Goal: Task Accomplishment & Management: Manage account settings

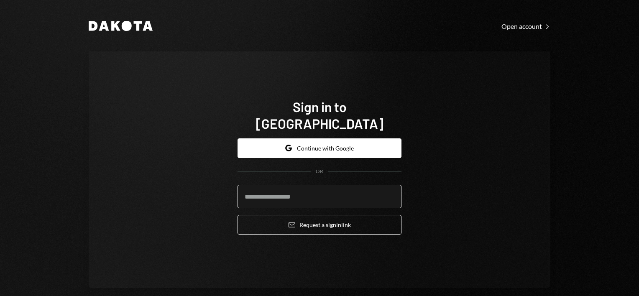
click at [315, 185] on input "email" at bounding box center [319, 196] width 164 height 23
type input "**********"
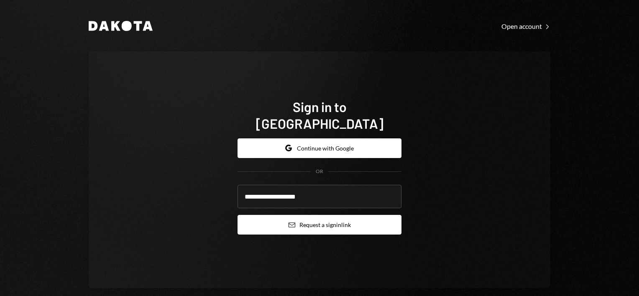
click at [328, 215] on button "Email Request a sign in link" at bounding box center [319, 225] width 164 height 20
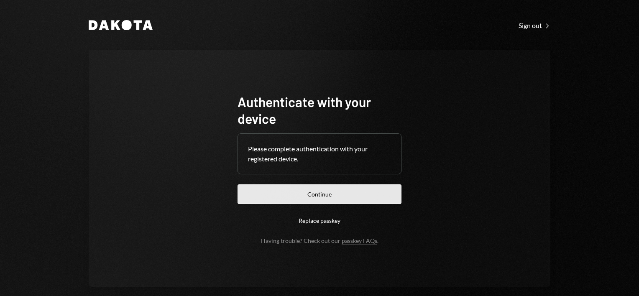
click at [324, 197] on button "Continue" at bounding box center [319, 194] width 164 height 20
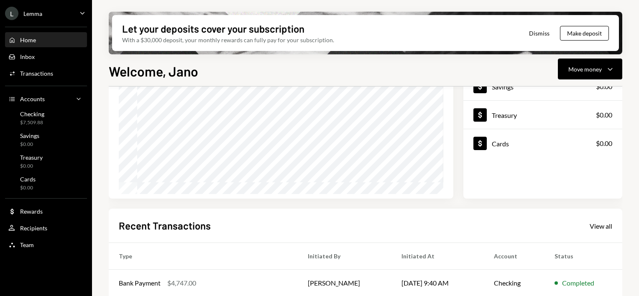
scroll to position [41, 0]
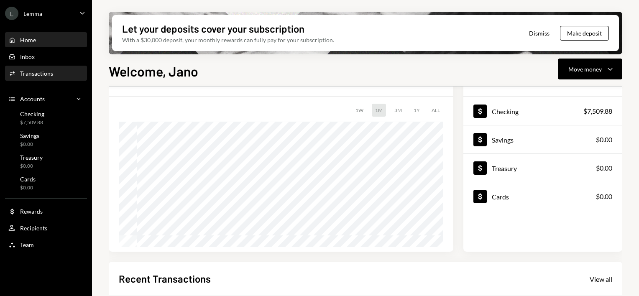
click at [40, 75] on div "Transactions" at bounding box center [36, 73] width 33 height 7
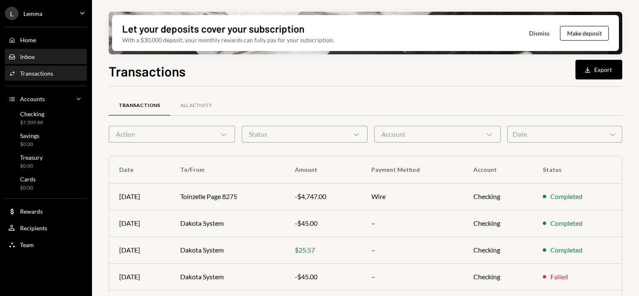
click at [51, 56] on div "Inbox Inbox" at bounding box center [45, 57] width 75 height 8
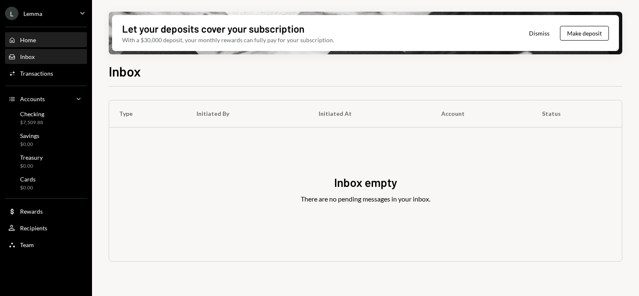
click at [54, 39] on div "Home Home" at bounding box center [45, 40] width 75 height 8
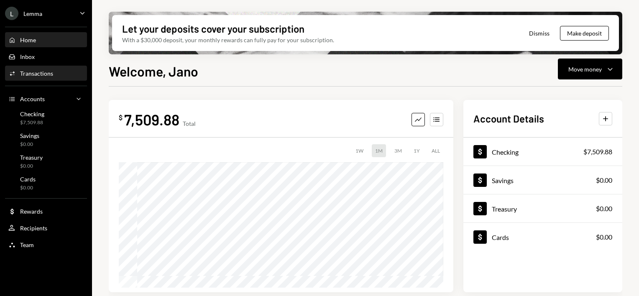
click at [57, 77] on div "Activities Transactions" at bounding box center [45, 74] width 75 height 8
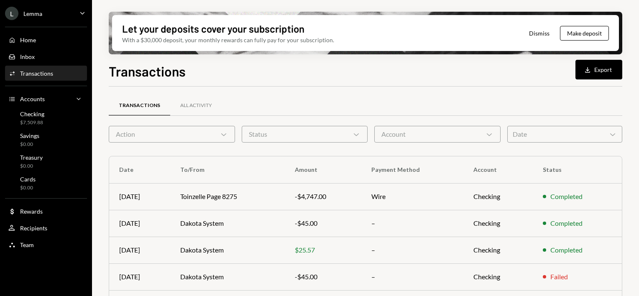
click at [225, 137] on icon "Chevron Down" at bounding box center [223, 134] width 8 height 8
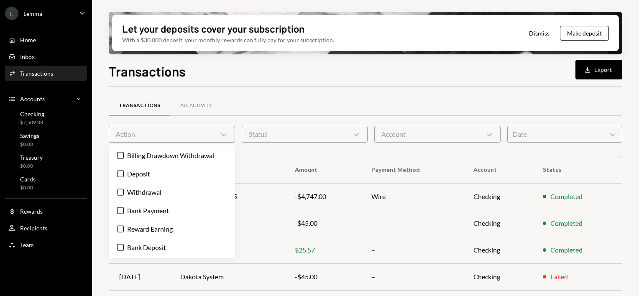
click at [241, 102] on div "Transactions All Activity" at bounding box center [365, 105] width 513 height 21
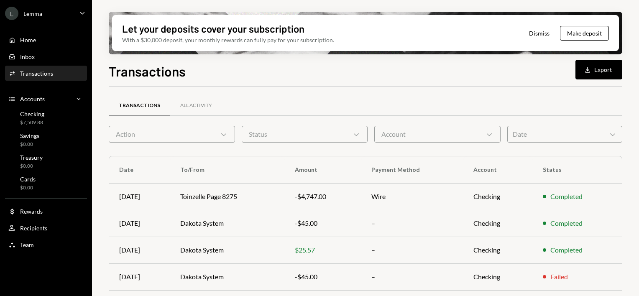
click at [292, 132] on div "Status Chevron Down" at bounding box center [305, 134] width 126 height 17
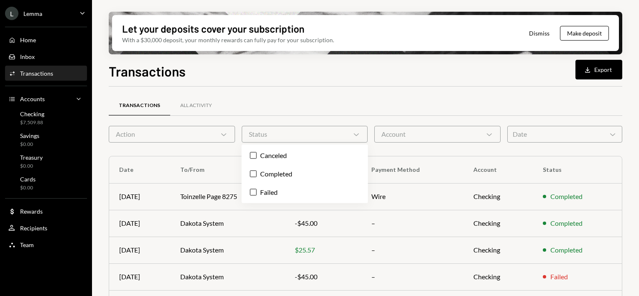
click at [292, 132] on div "Status Chevron Down" at bounding box center [305, 134] width 126 height 17
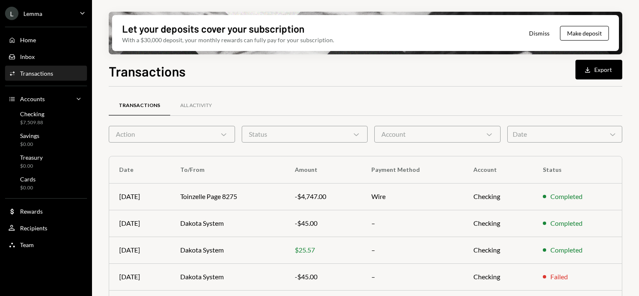
click at [346, 105] on div "Transactions All Activity" at bounding box center [365, 105] width 513 height 21
click at [355, 129] on div "Status Chevron Down" at bounding box center [305, 134] width 126 height 17
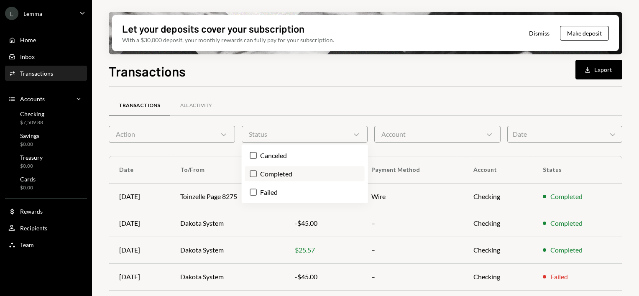
click at [256, 176] on label "Completed" at bounding box center [305, 173] width 120 height 15
click at [256, 176] on button "Completed" at bounding box center [253, 173] width 7 height 7
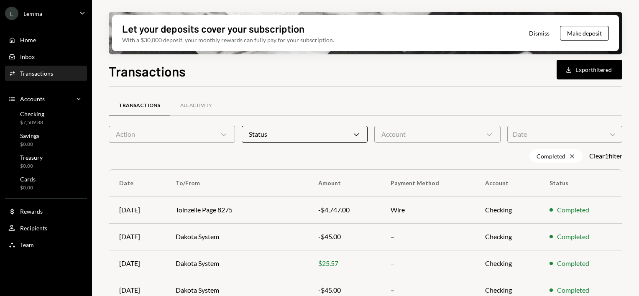
click at [430, 108] on div "Transactions All Activity" at bounding box center [365, 105] width 513 height 21
click at [440, 126] on div "Account Chevron Down" at bounding box center [437, 134] width 126 height 17
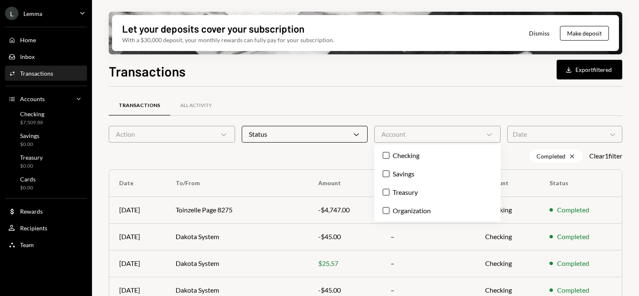
click at [454, 114] on div "Transactions All Activity" at bounding box center [365, 105] width 513 height 21
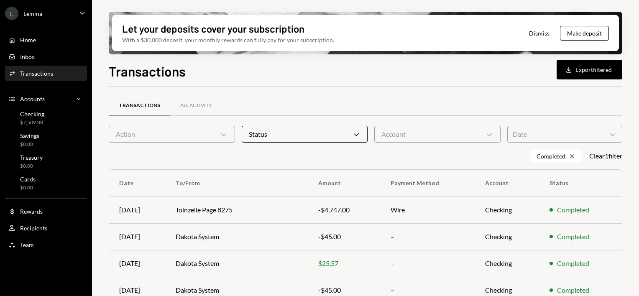
click at [563, 130] on div "Date Chevron Down" at bounding box center [564, 134] width 115 height 17
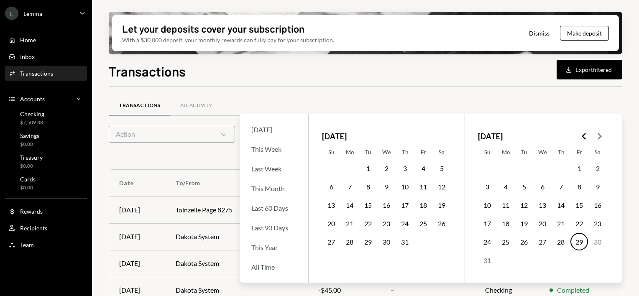
click at [583, 135] on polygon "Go to the Previous Month" at bounding box center [583, 136] width 4 height 7
click at [526, 169] on button "1" at bounding box center [524, 168] width 18 height 18
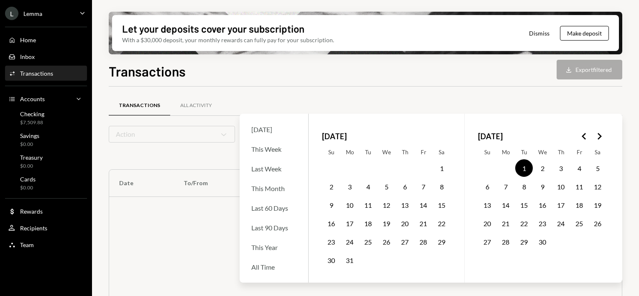
click at [601, 139] on icon "Go to the Next Month" at bounding box center [599, 136] width 10 height 10
click at [578, 239] on button "29" at bounding box center [579, 242] width 18 height 18
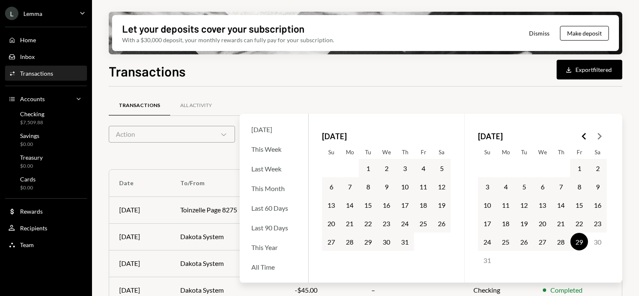
click at [568, 93] on div "Transactions All Activity Action Chevron Down Status Chevron Down Account Chevr…" at bounding box center [365, 257] width 513 height 341
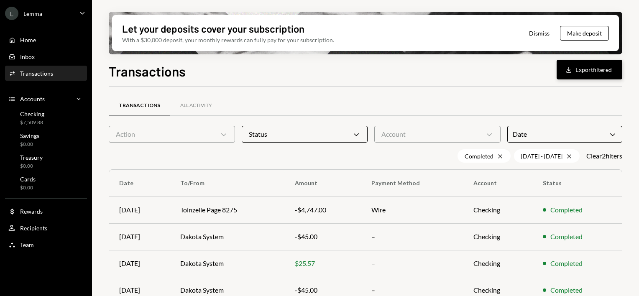
click at [588, 73] on button "Download Export filtered" at bounding box center [589, 70] width 66 height 20
click at [36, 241] on div "Team Team" at bounding box center [45, 245] width 75 height 8
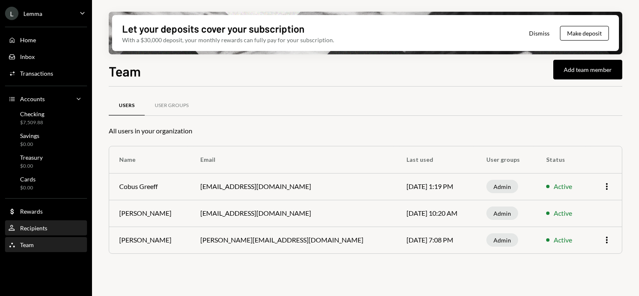
click at [38, 231] on div "Recipients" at bounding box center [33, 227] width 27 height 7
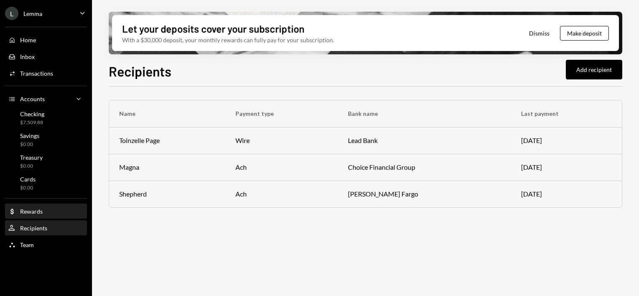
click at [48, 209] on div "Dollar Rewards" at bounding box center [45, 212] width 75 height 8
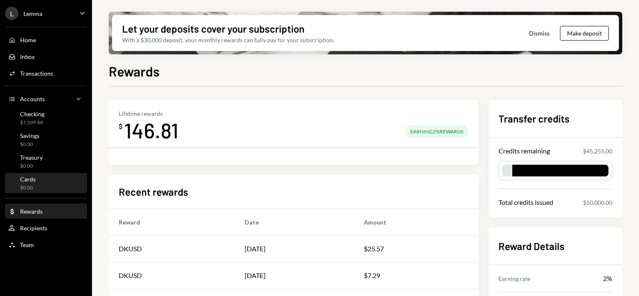
click at [59, 182] on div "Cards $0.00" at bounding box center [45, 184] width 75 height 16
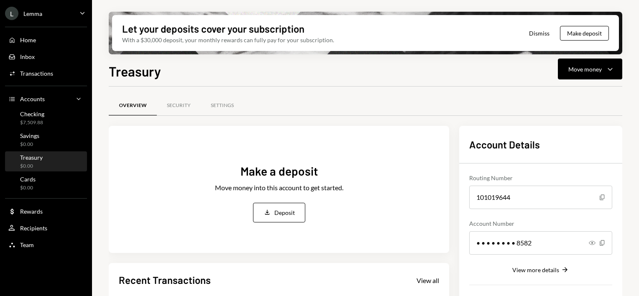
click at [182, 105] on div "Security" at bounding box center [179, 105] width 24 height 7
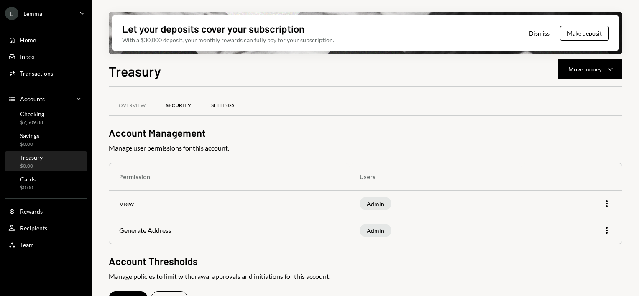
click at [225, 102] on div "Settings" at bounding box center [222, 105] width 23 height 7
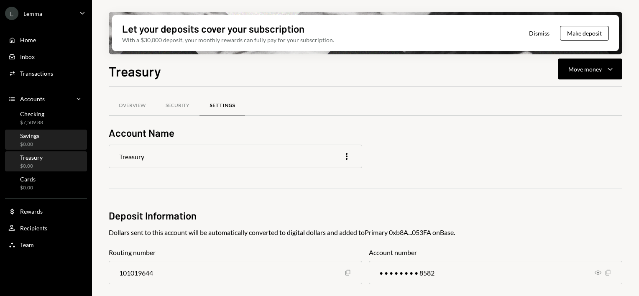
click at [41, 145] on div "Savings $0.00" at bounding box center [45, 140] width 75 height 16
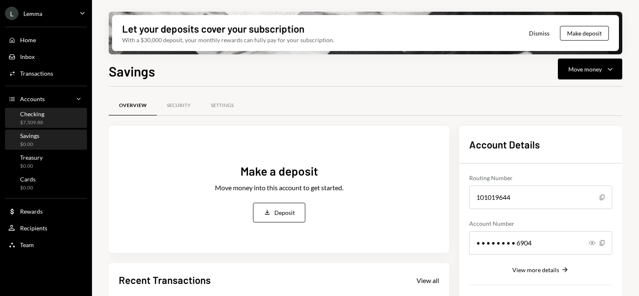
click at [48, 120] on div "Checking $7,509.88" at bounding box center [45, 118] width 75 height 16
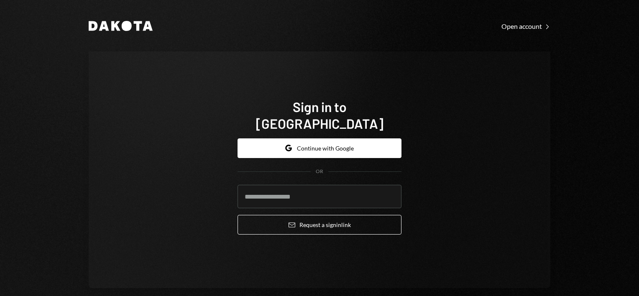
click at [480, 76] on div "Sign in to Dakota Google Continue with Google OR Email Request a sign in link" at bounding box center [319, 169] width 461 height 237
click at [485, 127] on div "Sign in to Dakota Google Continue with Google OR Email Request a sign in link" at bounding box center [319, 169] width 461 height 237
